Goal: Find specific page/section: Find specific page/section

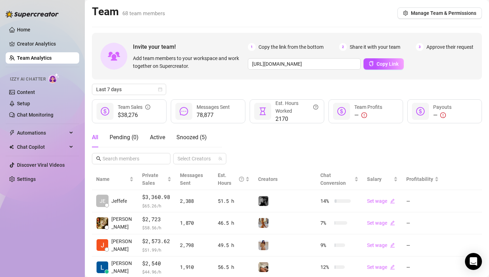
click at [208, 87] on div "Last 7 days" at bounding box center [287, 89] width 390 height 11
click at [162, 139] on span "Active" at bounding box center [157, 137] width 15 height 7
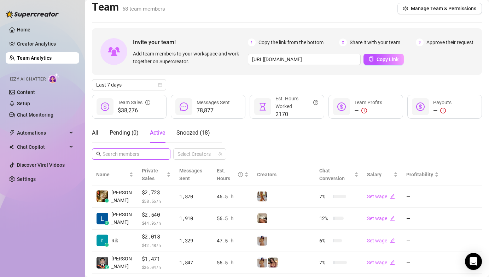
scroll to position [11, 0]
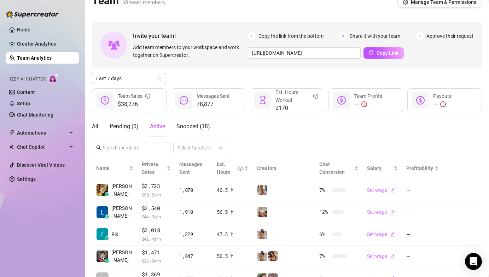
click at [132, 83] on span "Last 7 days" at bounding box center [129, 78] width 66 height 11
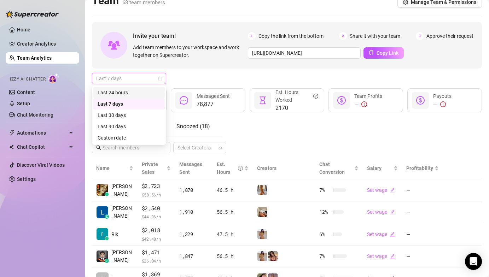
click at [129, 92] on div "Last 24 hours" at bounding box center [129, 93] width 63 height 8
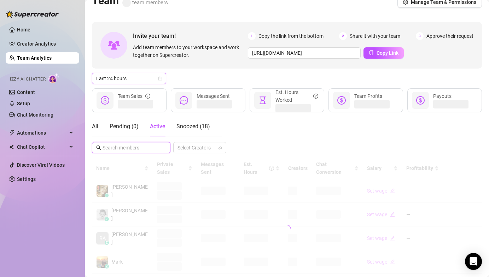
click at [120, 144] on input "text" at bounding box center [132, 148] width 58 height 8
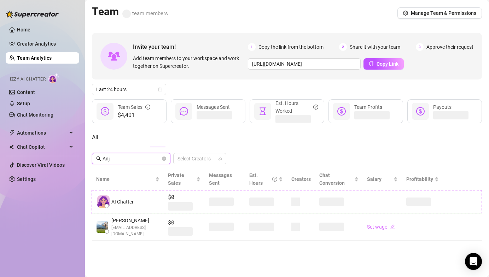
scroll to position [0, 0]
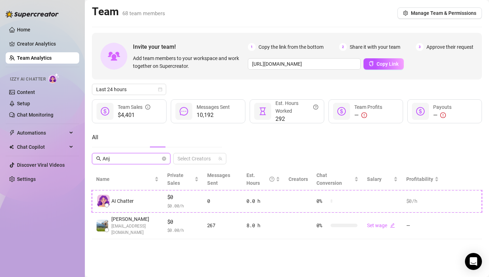
type input "Anj"
click at [294, 143] on div "All Anj Select Creators" at bounding box center [287, 146] width 390 height 37
drag, startPoint x: 37, startPoint y: 55, endPoint x: 4, endPoint y: 68, distance: 34.8
click at [37, 55] on link "Team Analytics" at bounding box center [34, 58] width 35 height 6
click at [163, 160] on icon "close-circle" at bounding box center [164, 159] width 4 height 4
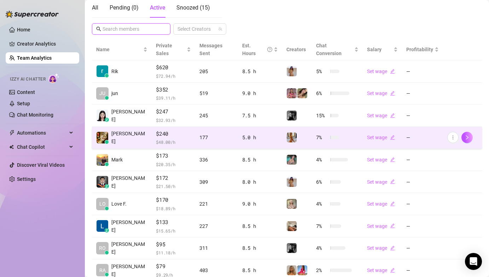
scroll to position [167, 0]
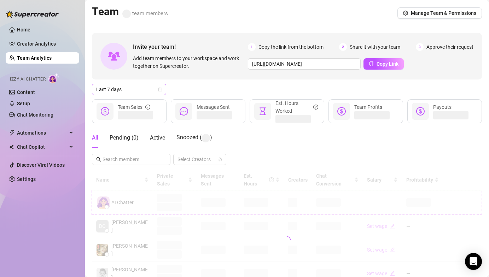
click at [105, 87] on span "Last 7 days" at bounding box center [129, 89] width 66 height 11
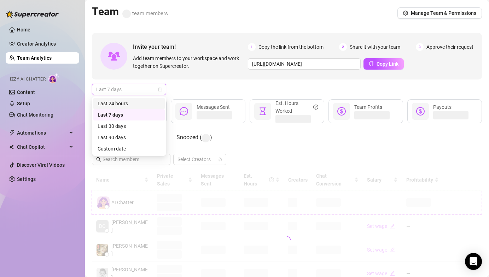
click at [111, 104] on div "Last 24 hours" at bounding box center [129, 104] width 63 height 8
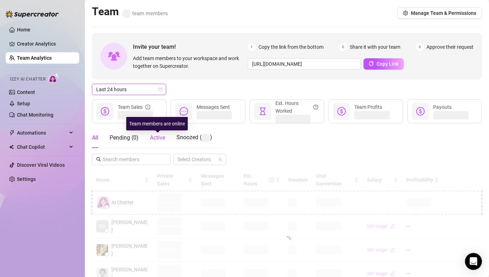
click at [162, 137] on span "Active" at bounding box center [157, 137] width 15 height 7
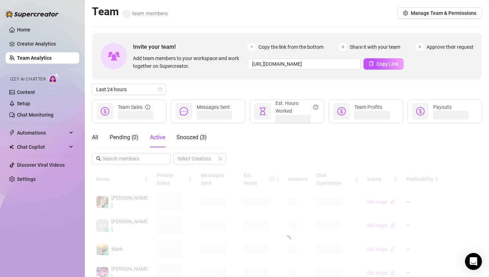
click at [232, 86] on div "Last 24 hours" at bounding box center [287, 89] width 390 height 11
click at [231, 87] on div "Last 24 hours" at bounding box center [287, 89] width 390 height 11
click at [227, 88] on div "Last 24 hours" at bounding box center [287, 89] width 390 height 11
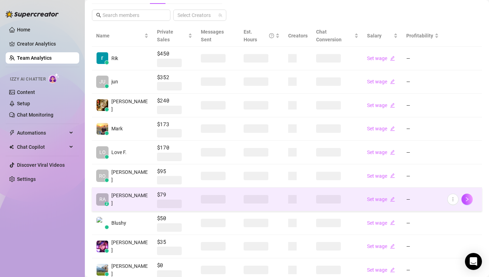
scroll to position [124, 0]
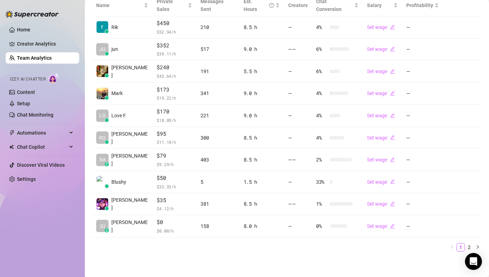
click at [463, 252] on div "Name Private Sales Messages Sent Est. Hours Creators Chat Conversion Salary Pro…" at bounding box center [287, 126] width 390 height 263
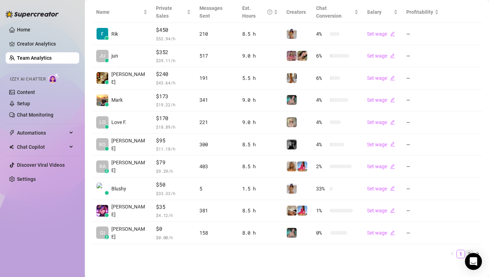
click at [466, 250] on link "2" at bounding box center [470, 254] width 8 height 8
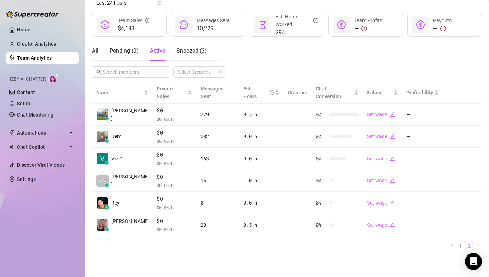
scroll to position [79, 0]
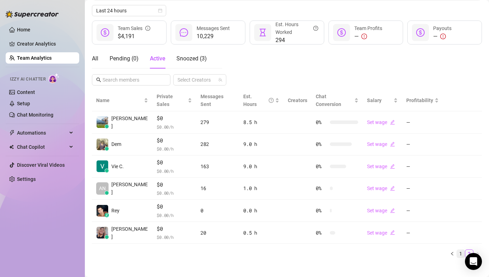
click at [457, 250] on link "1" at bounding box center [461, 254] width 8 height 8
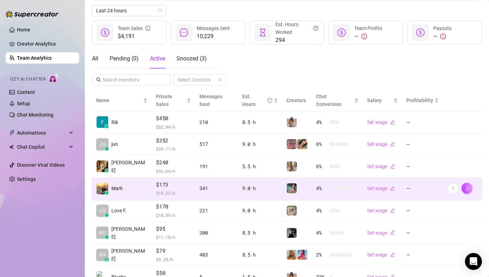
scroll to position [167, 0]
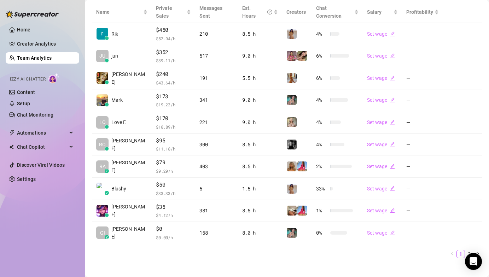
click at [50, 236] on div "Home Creator Analytics Team Analytics Izzy AI Chatter Content Setup Chat Monito…" at bounding box center [43, 135] width 74 height 271
click at [62, 205] on div "Home Creator Analytics Team Analytics Izzy AI Chatter Content Setup Chat Monito…" at bounding box center [43, 135] width 74 height 271
click at [69, 208] on div "Home Creator Analytics Team Analytics Izzy AI Chatter Content Setup Chat Monito…" at bounding box center [43, 135] width 74 height 271
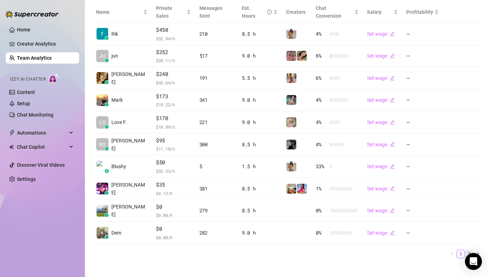
click at [466, 250] on link "2" at bounding box center [470, 254] width 8 height 8
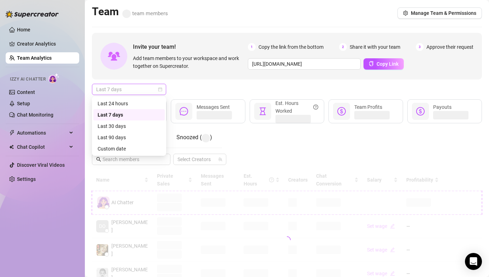
click at [151, 93] on span "Last 7 days" at bounding box center [129, 89] width 66 height 11
click at [129, 102] on div "Last 24 hours" at bounding box center [129, 104] width 63 height 8
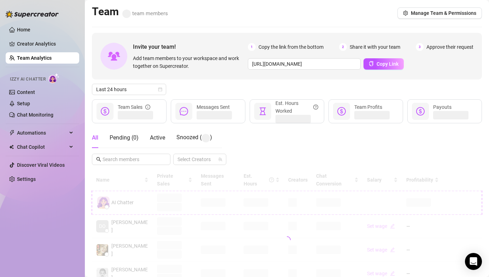
drag, startPoint x: 185, startPoint y: 83, endPoint x: 173, endPoint y: 123, distance: 41.7
click at [186, 85] on div "Invite your team! Add team members to your workspace and work together on Super…" at bounding box center [287, 240] width 390 height 415
click at [153, 139] on span "Active" at bounding box center [157, 137] width 15 height 7
click at [202, 92] on div "Last 24 hours" at bounding box center [287, 89] width 390 height 11
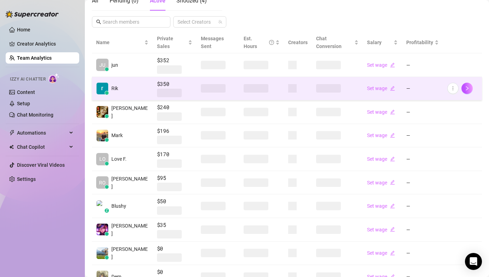
scroll to position [146, 0]
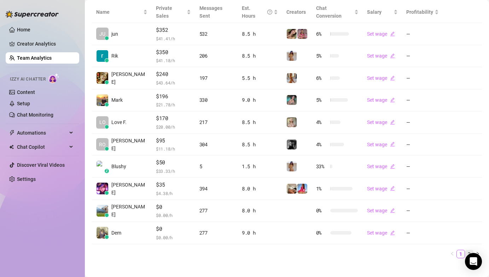
click at [466, 250] on link "2" at bounding box center [470, 254] width 8 height 8
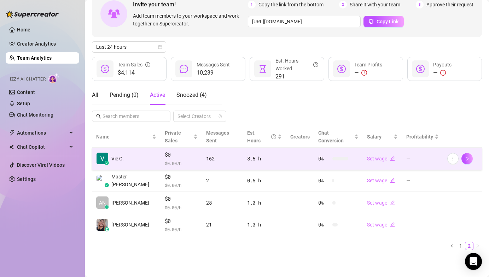
scroll to position [35, 0]
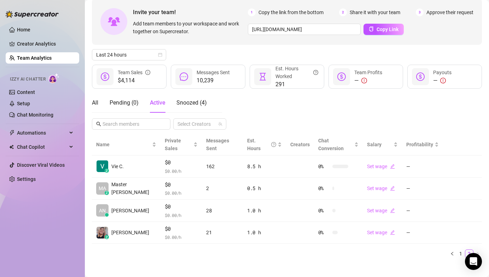
drag, startPoint x: 287, startPoint y: 99, endPoint x: 297, endPoint y: 126, distance: 28.7
click at [287, 99] on div "All Pending ( 0 ) Active Snoozed ( 4 ) Select Creators" at bounding box center [287, 111] width 390 height 37
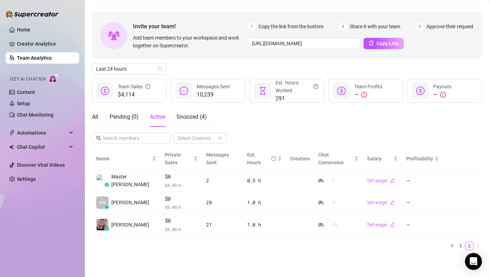
scroll to position [12, 0]
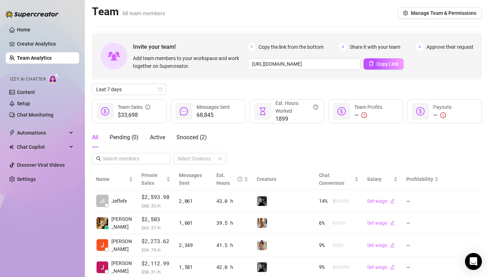
drag, startPoint x: 221, startPoint y: 86, endPoint x: 216, endPoint y: 87, distance: 5.5
click at [221, 86] on div "Last 7 days" at bounding box center [287, 89] width 390 height 11
click at [130, 92] on span "Last 7 days" at bounding box center [129, 89] width 66 height 11
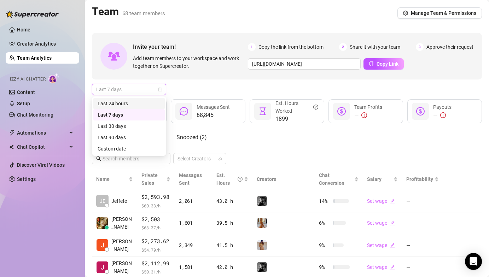
click at [130, 103] on div "Last 24 hours" at bounding box center [129, 104] width 63 height 8
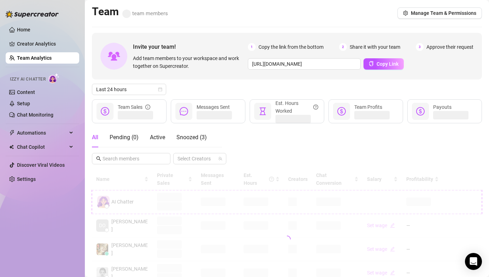
drag, startPoint x: 181, startPoint y: 88, endPoint x: 172, endPoint y: 115, distance: 28.5
click at [181, 88] on div "Last 24 hours" at bounding box center [287, 89] width 390 height 11
click at [151, 138] on span "Active" at bounding box center [157, 137] width 15 height 7
click at [196, 90] on div "Last 24 hours" at bounding box center [287, 89] width 390 height 11
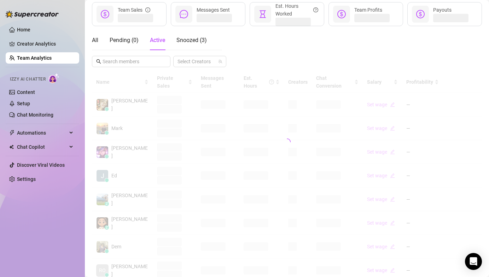
scroll to position [101, 0]
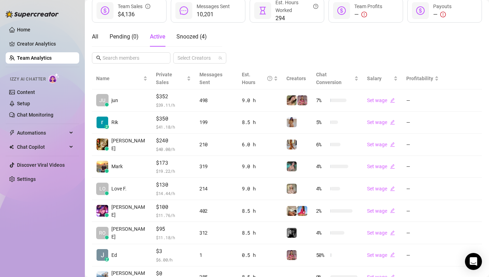
click at [300, 51] on div "All Pending ( 0 ) Active Snoozed ( 4 ) Select Creators" at bounding box center [287, 45] width 390 height 37
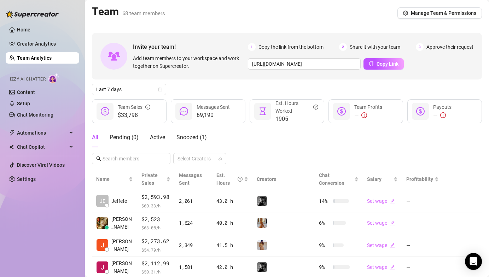
drag, startPoint x: 130, startPoint y: 96, endPoint x: 133, endPoint y: 92, distance: 5.0
click at [130, 95] on div "Invite your team! Add team members to your workspace and work together on Super…" at bounding box center [287, 232] width 390 height 399
click at [133, 91] on span "Last 7 days" at bounding box center [129, 89] width 66 height 11
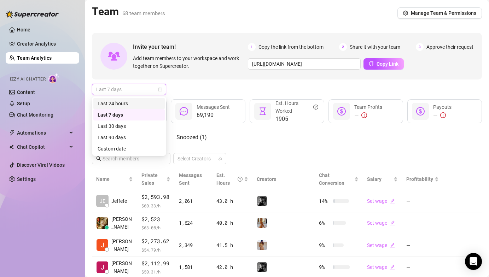
click at [131, 101] on div "Last 24 hours" at bounding box center [129, 104] width 63 height 8
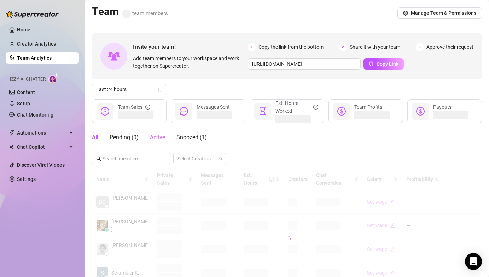
click at [158, 131] on div "Active" at bounding box center [157, 138] width 15 height 20
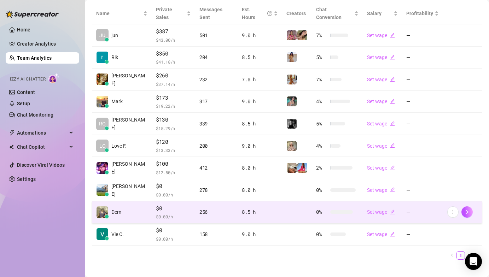
scroll to position [167, 0]
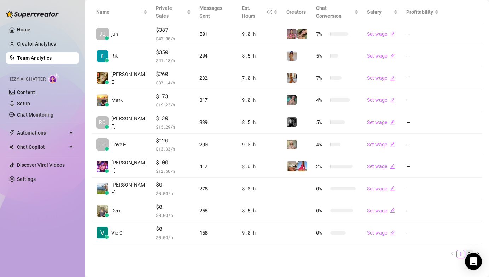
click at [466, 250] on link "2" at bounding box center [470, 254] width 8 height 8
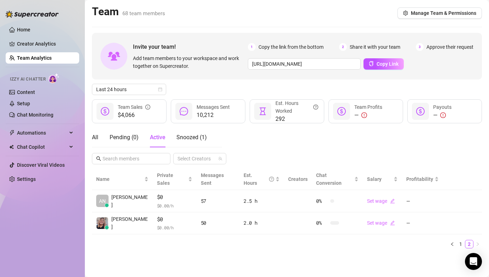
scroll to position [0, 0]
click at [288, 142] on div "All Pending ( 0 ) Active Snoozed ( 1 ) Select Creators" at bounding box center [287, 146] width 390 height 37
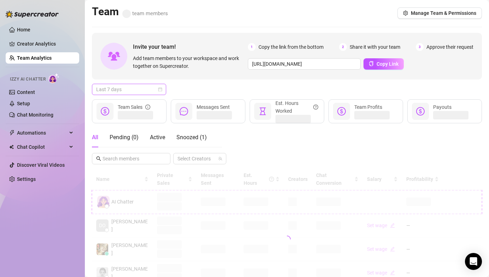
click at [133, 87] on span "Last 7 days" at bounding box center [129, 89] width 66 height 11
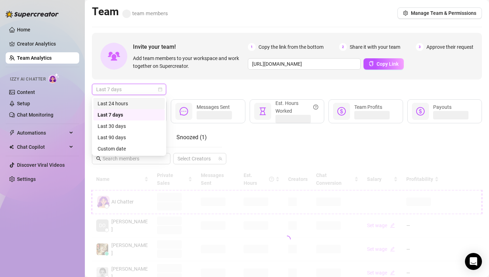
drag, startPoint x: 133, startPoint y: 103, endPoint x: 139, endPoint y: 103, distance: 6.1
click at [133, 103] on div "Last 24 hours" at bounding box center [129, 104] width 63 height 8
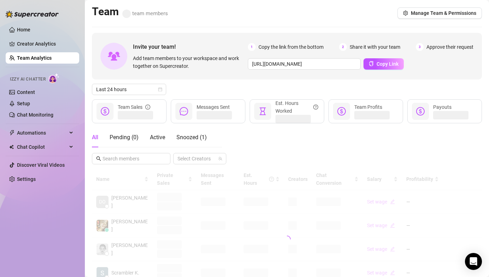
click at [191, 86] on div "Last 24 hours" at bounding box center [287, 89] width 390 height 11
click at [159, 140] on span "Active" at bounding box center [157, 137] width 15 height 7
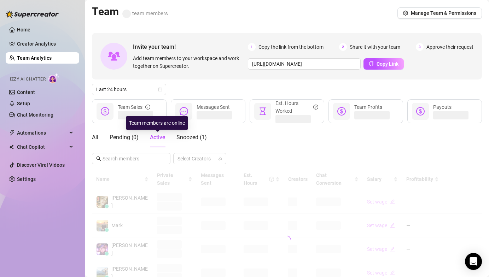
click at [218, 92] on div "Last 24 hours" at bounding box center [287, 89] width 390 height 11
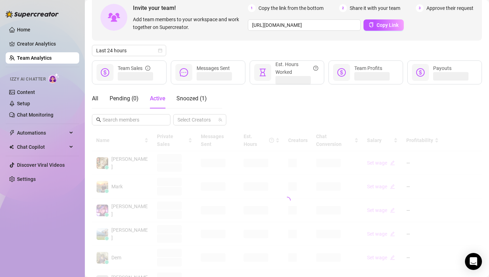
scroll to position [37, 0]
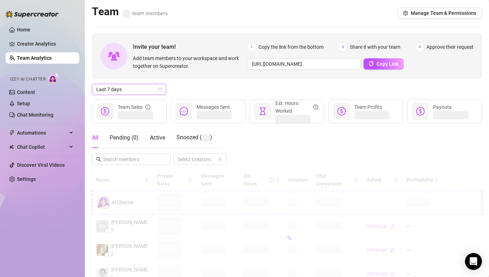
click at [134, 89] on span "Last 7 days" at bounding box center [129, 89] width 66 height 11
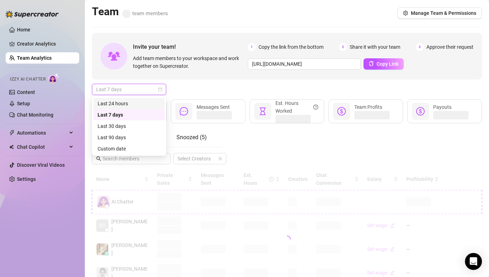
click at [134, 103] on div "Last 24 hours" at bounding box center [129, 104] width 63 height 8
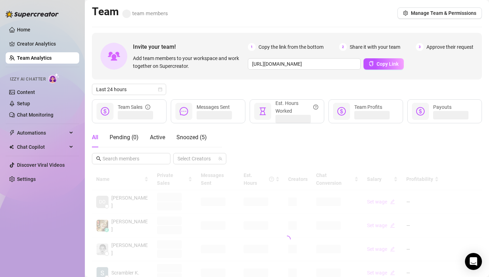
click at [192, 89] on div "Last 24 hours" at bounding box center [287, 89] width 390 height 11
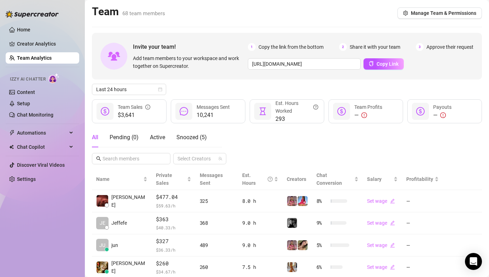
click at [208, 85] on div "Last 24 hours" at bounding box center [287, 89] width 390 height 11
click at [258, 133] on div "All Pending ( 0 ) Active Snoozed ( 3 ) Select Creators" at bounding box center [287, 146] width 390 height 37
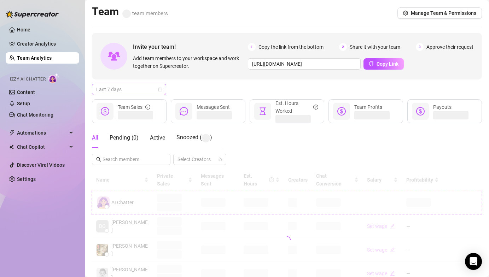
click at [123, 90] on span "Last 7 days" at bounding box center [129, 89] width 66 height 11
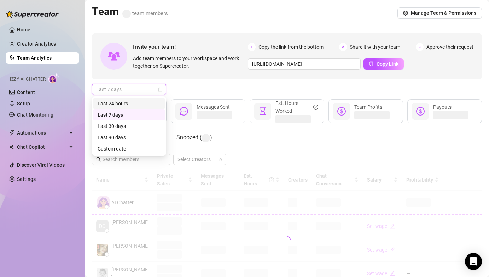
click at [129, 101] on div "Last 24 hours" at bounding box center [129, 104] width 63 height 8
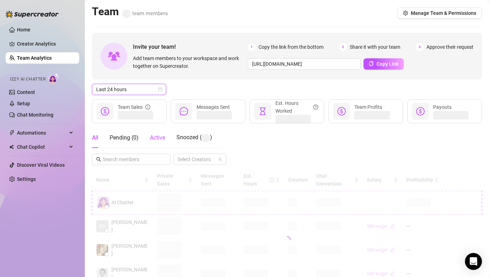
click at [158, 135] on span "Active" at bounding box center [157, 137] width 15 height 7
click at [215, 88] on div "Last 24 hours" at bounding box center [287, 89] width 390 height 11
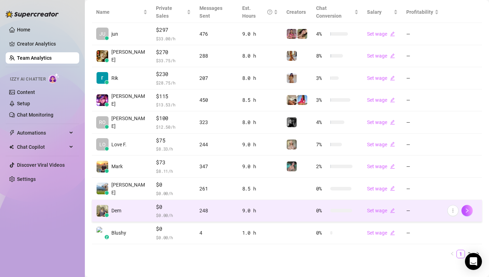
scroll to position [167, 0]
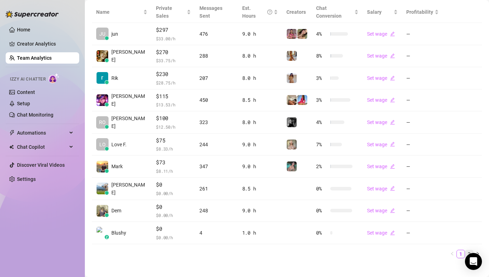
click at [466, 250] on link "2" at bounding box center [470, 254] width 8 height 8
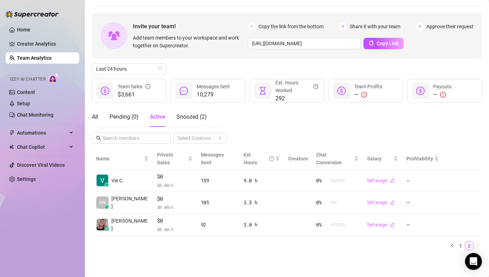
scroll to position [12, 0]
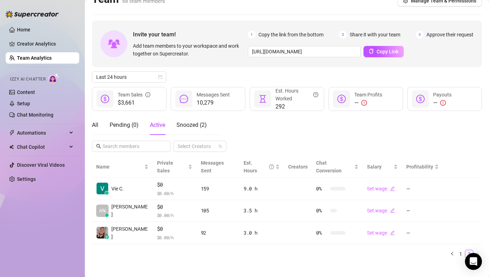
click at [153, 250] on ul "1 2" at bounding box center [287, 254] width 390 height 8
click at [46, 227] on div "Home Creator Analytics Team Analytics Izzy AI Chatter Content Setup Chat Monito…" at bounding box center [43, 135] width 74 height 271
click at [40, 226] on div "Home Creator Analytics Team Analytics Izzy AI Chatter Content Setup Chat Monito…" at bounding box center [43, 135] width 74 height 271
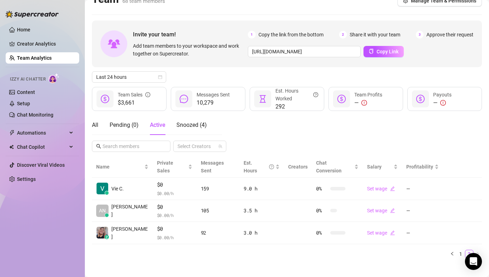
click at [454, 74] on div "Last 24 hours" at bounding box center [287, 76] width 390 height 11
click at [304, 135] on div "All Pending ( 0 ) Active Snoozed ( 1 ) Select Creators" at bounding box center [287, 133] width 390 height 37
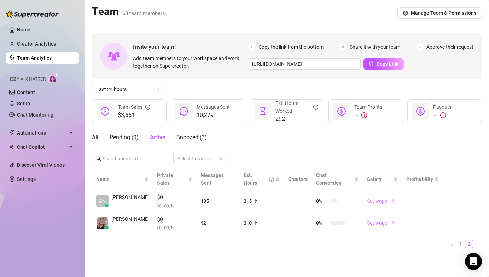
scroll to position [0, 0]
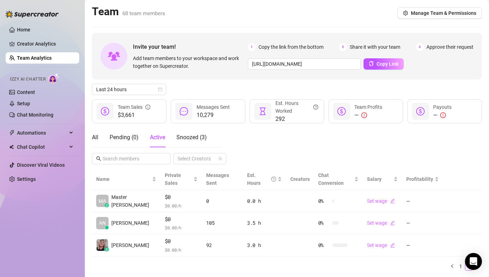
click at [289, 156] on div "All Pending ( 0 ) Active Snoozed ( 3 ) Select Creators" at bounding box center [287, 146] width 390 height 37
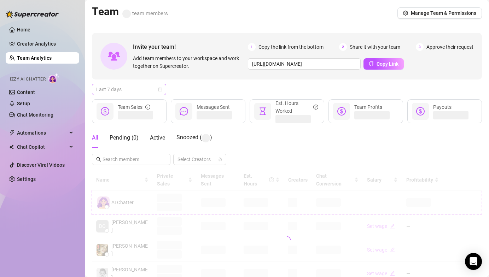
click at [130, 85] on span "Last 7 days" at bounding box center [129, 89] width 66 height 11
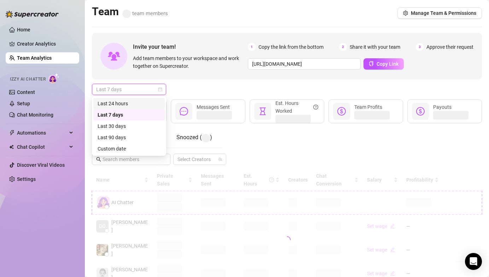
click at [131, 100] on div "Last 24 hours" at bounding box center [129, 104] width 63 height 8
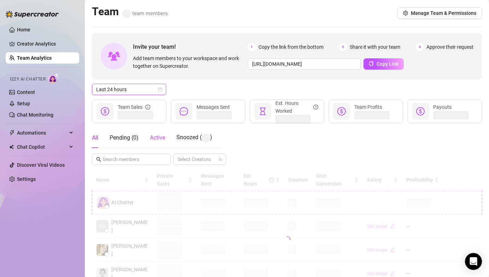
click at [161, 135] on span "Active" at bounding box center [157, 137] width 15 height 7
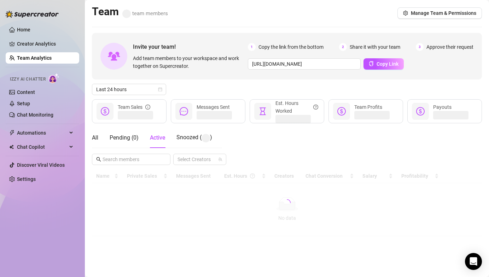
click at [224, 81] on div "Invite your team! Add team members to your workspace and work together on Super…" at bounding box center [287, 135] width 390 height 204
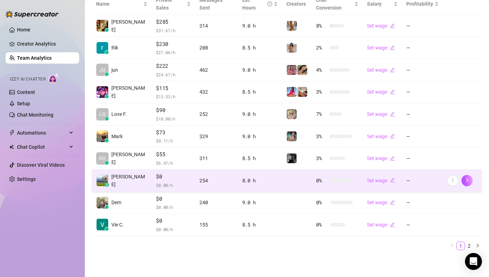
scroll to position [167, 0]
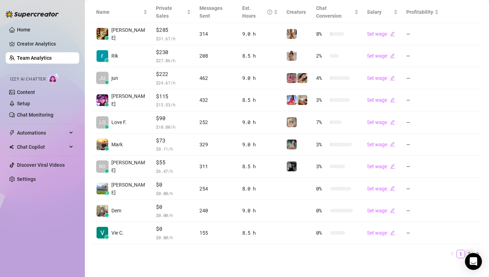
click at [466, 250] on link "2" at bounding box center [470, 254] width 8 height 8
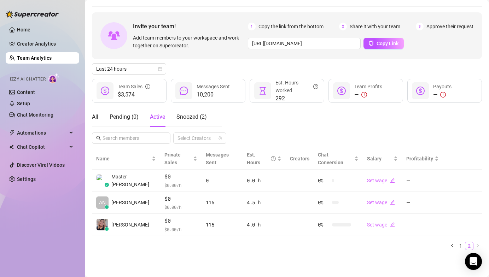
scroll to position [12, 0]
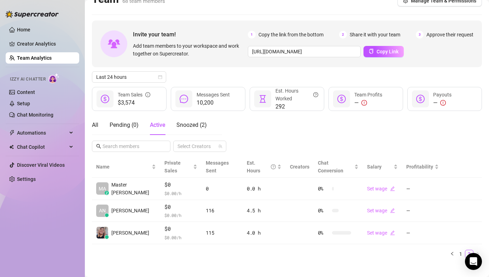
click at [40, 205] on div "Home Creator Analytics Team Analytics Izzy AI Chatter Content Setup Chat Monito…" at bounding box center [43, 135] width 74 height 271
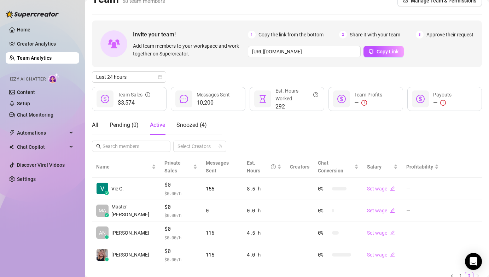
click at [244, 121] on div "All Pending ( 0 ) Active Snoozed ( 4 ) Select Creators" at bounding box center [287, 133] width 390 height 37
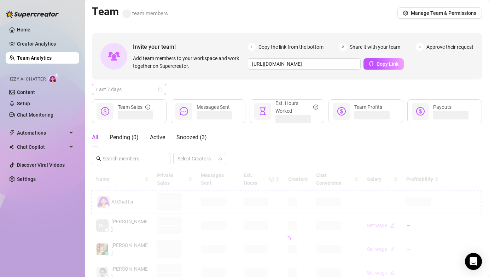
click at [103, 89] on span "Last 7 days" at bounding box center [129, 89] width 66 height 11
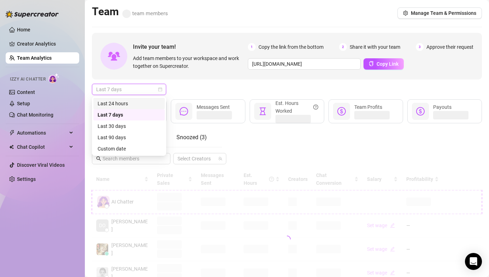
click at [113, 101] on div "Last 24 hours" at bounding box center [129, 104] width 63 height 8
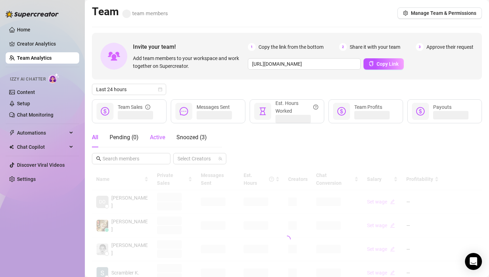
click at [159, 135] on span "Active" at bounding box center [157, 137] width 15 height 7
click at [224, 85] on div "Last 24 hours" at bounding box center [287, 89] width 390 height 11
click at [284, 136] on div "All Pending ( 0 ) Active Snoozed ( 3 ) Select Creators" at bounding box center [287, 146] width 390 height 37
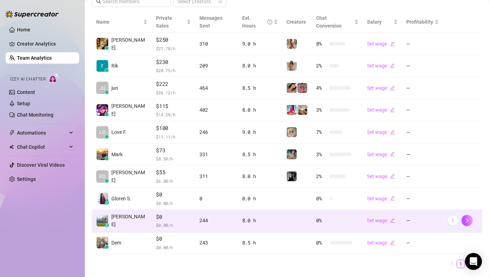
scroll to position [164, 0]
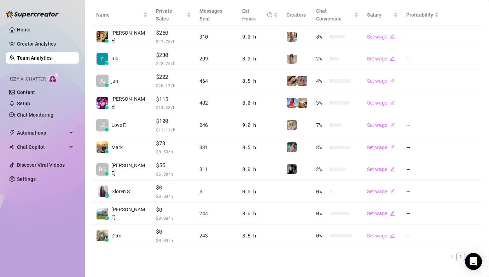
click at [466, 253] on link "2" at bounding box center [470, 257] width 8 height 8
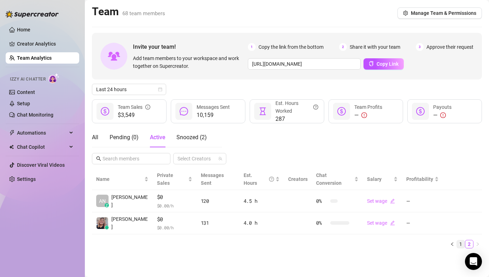
click at [458, 241] on link "1" at bounding box center [461, 245] width 8 height 8
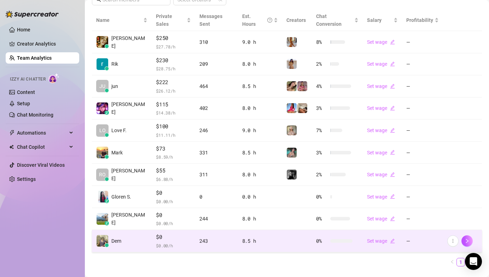
scroll to position [167, 0]
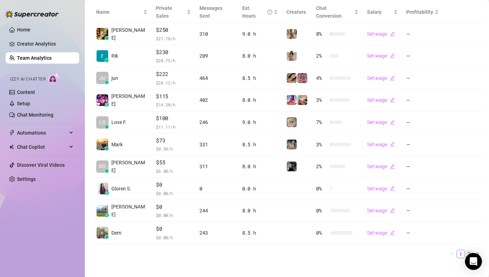
click at [466, 250] on link "2" at bounding box center [470, 254] width 8 height 8
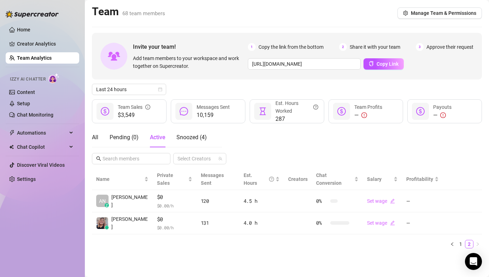
scroll to position [0, 0]
click at [462, 241] on link "1" at bounding box center [461, 245] width 8 height 8
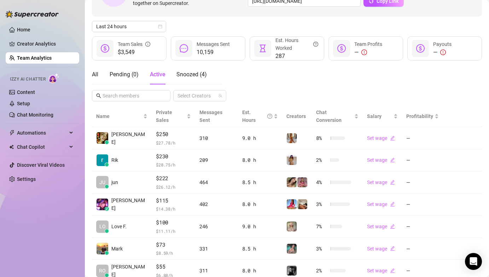
scroll to position [8, 0]
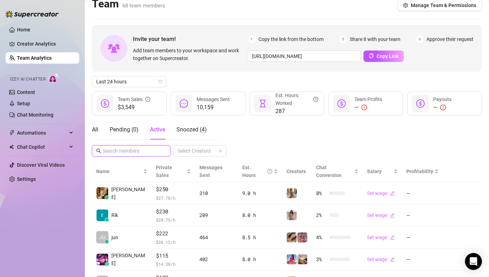
click at [122, 150] on input "text" at bounding box center [132, 151] width 58 height 8
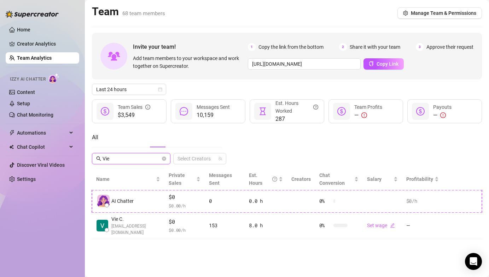
scroll to position [0, 0]
type input "Vie"
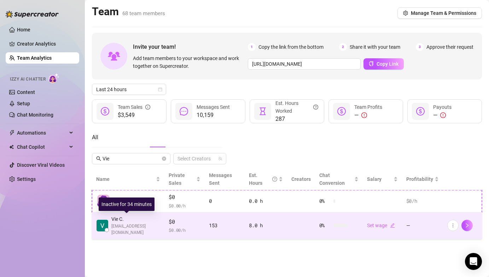
click at [102, 228] on img at bounding box center [103, 226] width 12 height 12
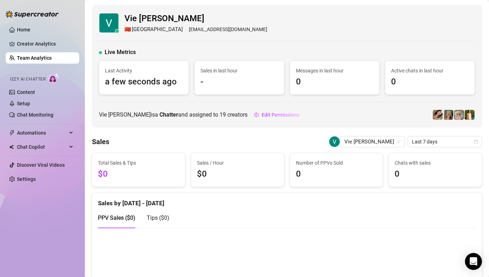
click at [32, 58] on link "Team Analytics" at bounding box center [34, 58] width 35 height 6
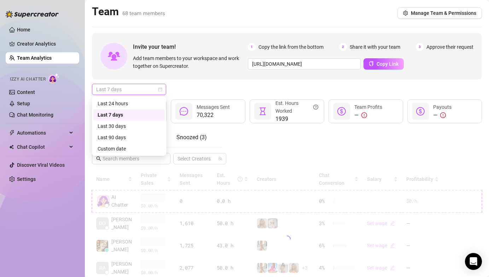
click at [116, 91] on span "Last 7 days" at bounding box center [129, 89] width 66 height 11
click at [119, 102] on div "Last 24 hours" at bounding box center [129, 104] width 63 height 8
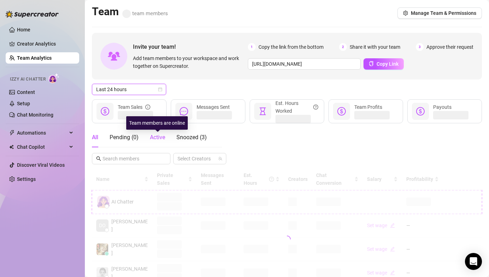
click at [151, 135] on span "Active" at bounding box center [157, 137] width 15 height 7
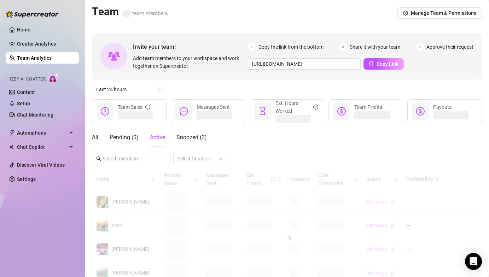
click at [218, 91] on div "Last 24 hours" at bounding box center [287, 89] width 390 height 11
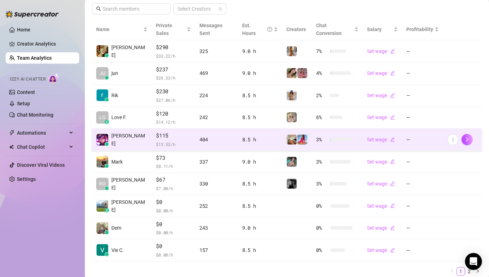
scroll to position [167, 0]
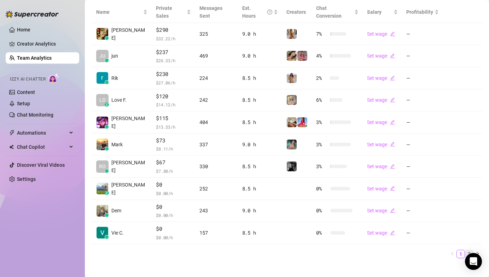
click at [466, 250] on link "2" at bounding box center [470, 254] width 8 height 8
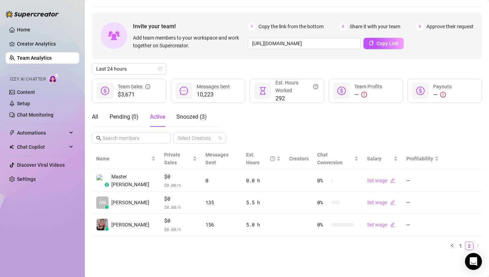
scroll to position [12, 0]
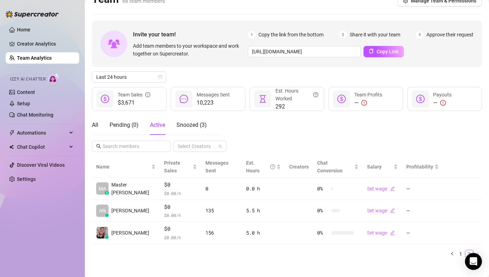
click at [58, 241] on div "Home Creator Analytics Team Analytics Izzy AI Chatter Content Setup Chat Monito…" at bounding box center [43, 135] width 74 height 271
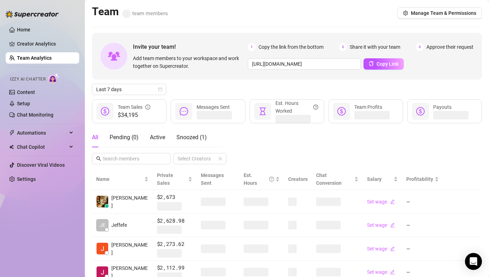
click at [39, 204] on div "Home Creator Analytics Team Analytics Izzy AI Chatter Content Setup Chat Monito…" at bounding box center [43, 135] width 74 height 271
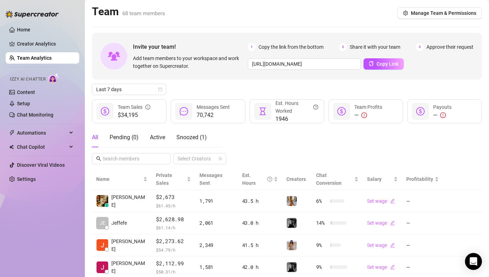
click at [231, 11] on div "Team 68 team members Manage Team & Permissions" at bounding box center [287, 13] width 390 height 16
